Goal: Task Accomplishment & Management: Complete application form

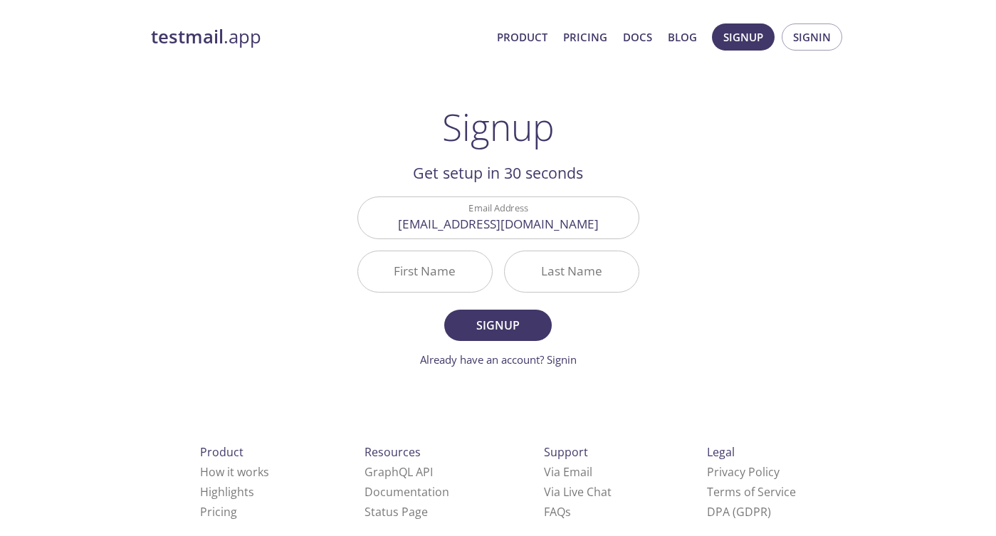
click at [444, 276] on input "First Name" at bounding box center [425, 271] width 134 height 41
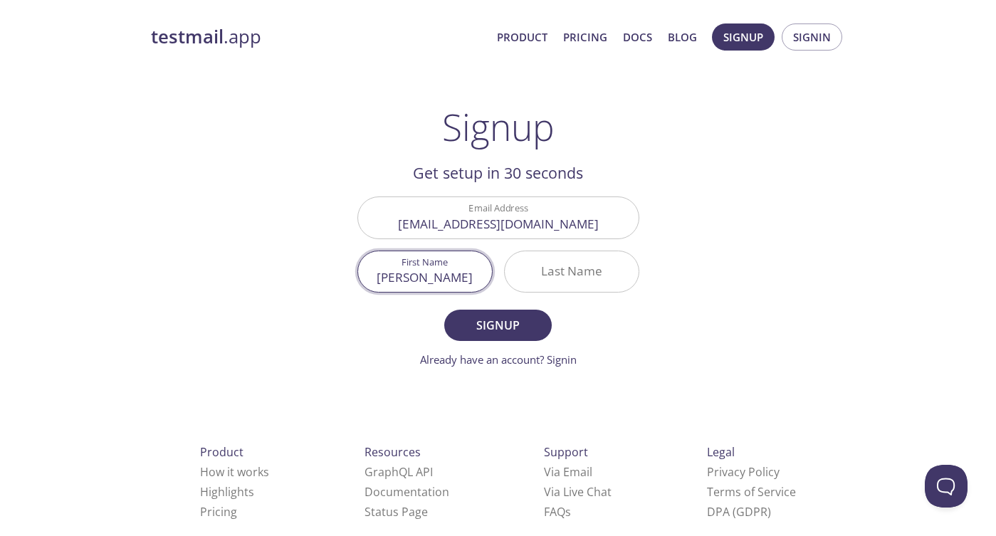
type input "[PERSON_NAME]"
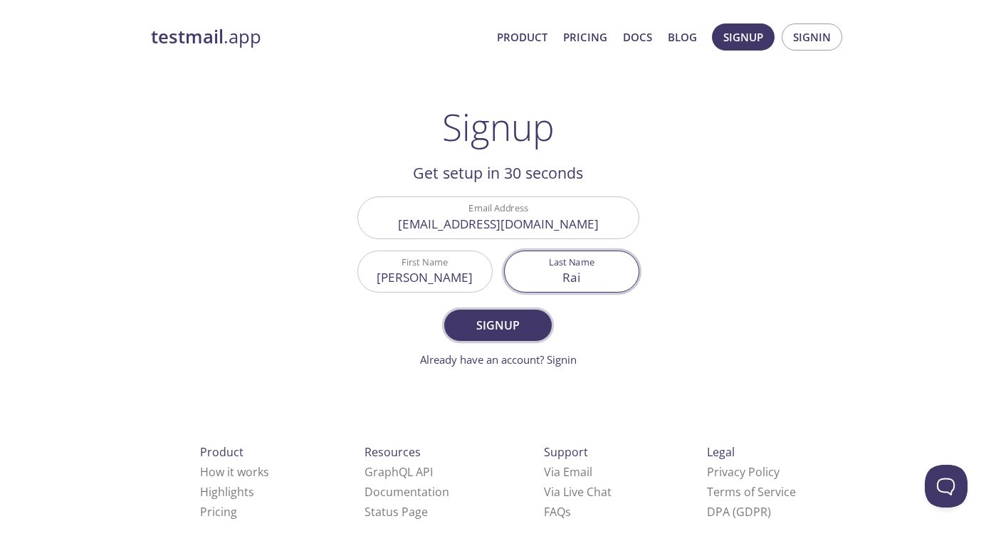
type input "Rai"
click at [483, 332] on span "Signup" at bounding box center [497, 325] width 75 height 20
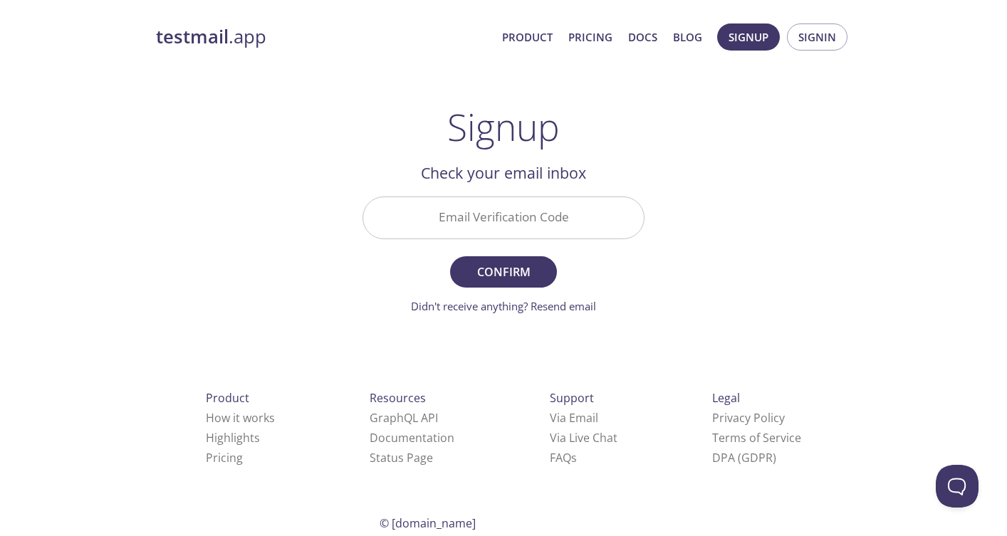
click at [524, 206] on input "Email Verification Code" at bounding box center [503, 217] width 281 height 41
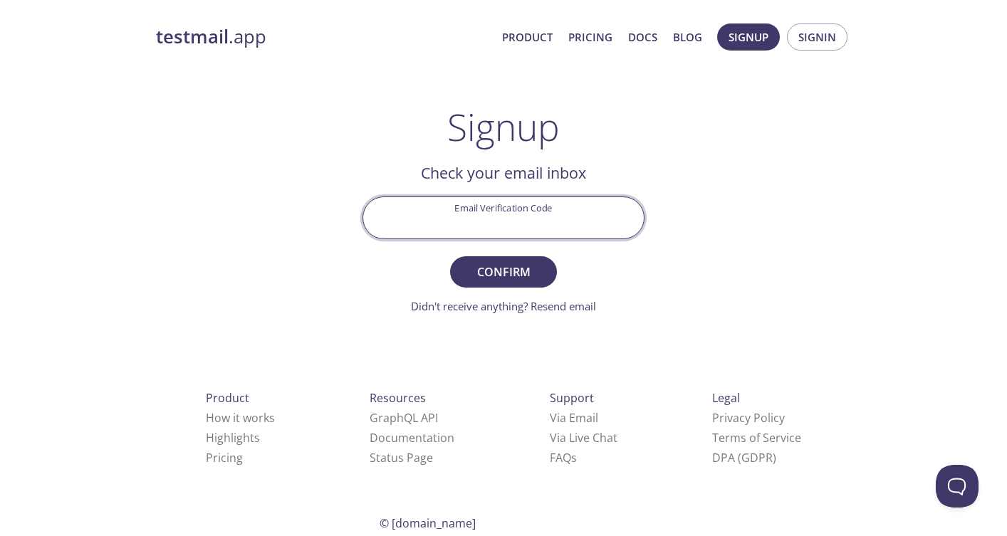
paste input "FY3AWW3"
type input "FY3AWW3"
click at [493, 273] on span "Confirm" at bounding box center [503, 272] width 75 height 20
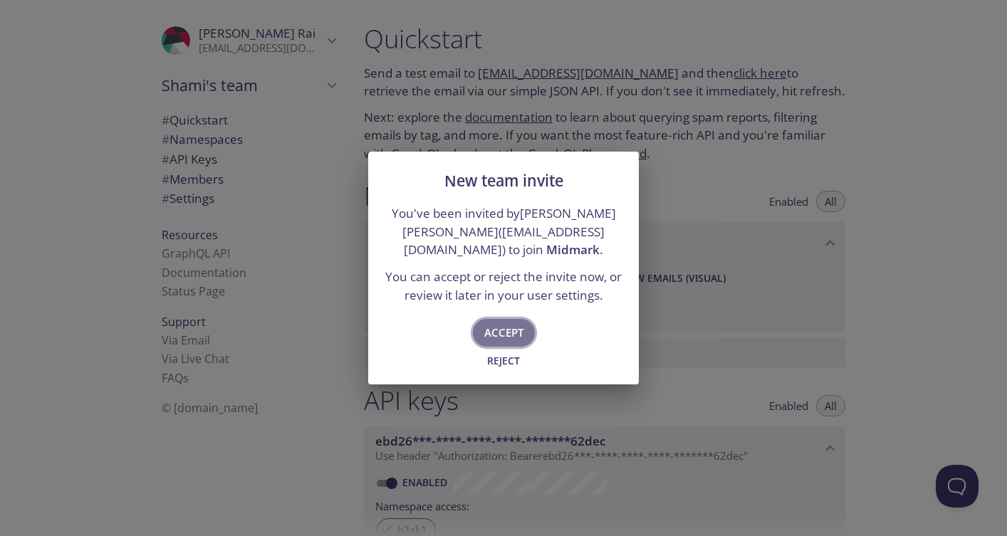
click at [510, 327] on span "Accept" at bounding box center [503, 332] width 39 height 19
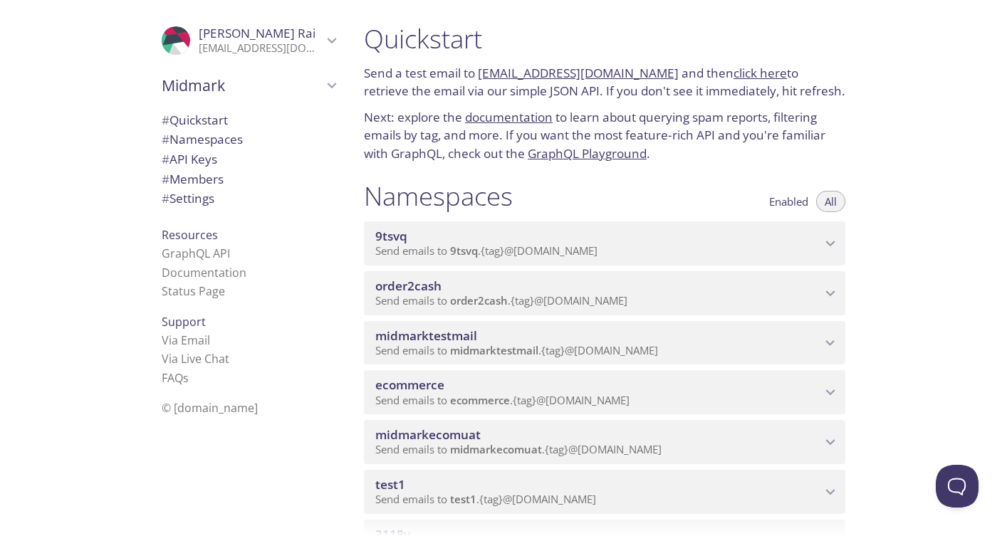
type input "Midmark"
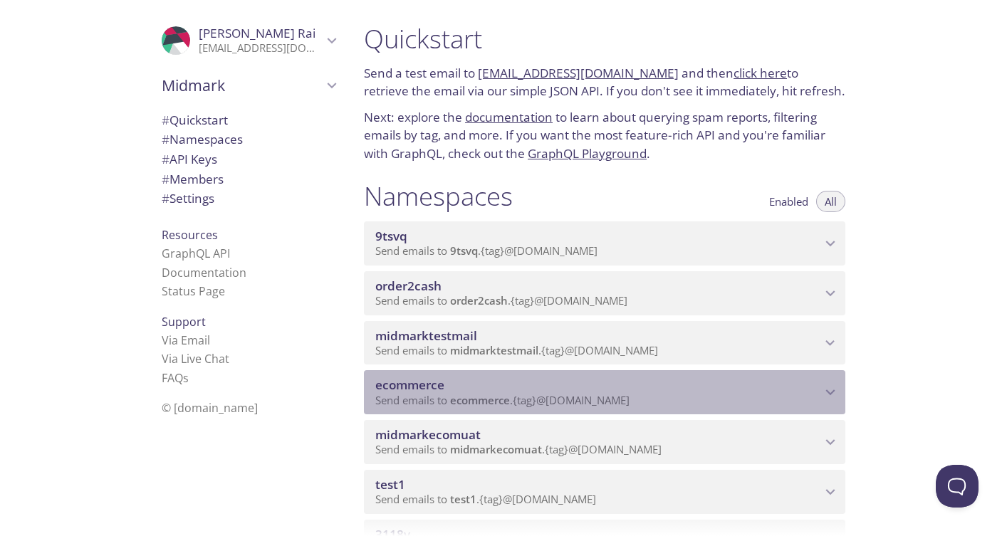
click at [541, 404] on span "Send emails to ecommerce . {tag} @[DOMAIN_NAME]" at bounding box center [502, 400] width 254 height 14
